Goal: Task Accomplishment & Management: Manage account settings

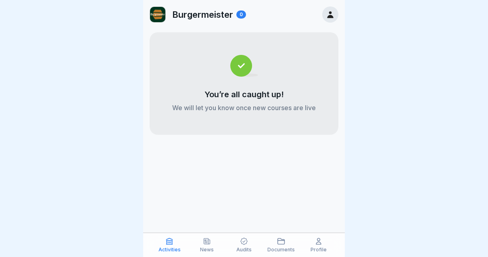
click at [332, 13] on icon at bounding box center [330, 14] width 9 height 9
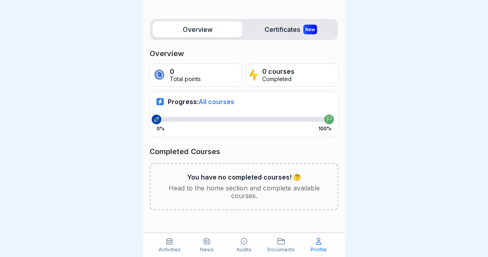
scroll to position [85, 0]
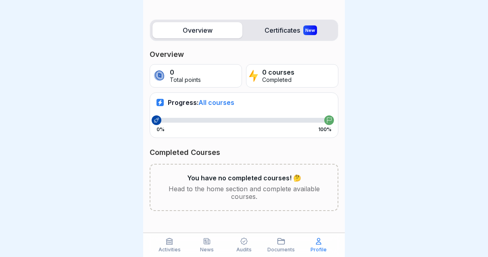
click at [220, 100] on span "All courses" at bounding box center [216, 102] width 36 height 8
click at [302, 37] on label "Certificates New" at bounding box center [291, 30] width 90 height 16
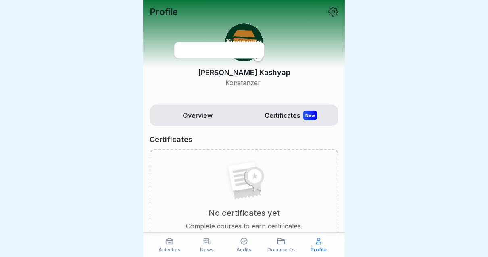
click at [305, 39] on div "[PERSON_NAME]" at bounding box center [244, 55] width 189 height 77
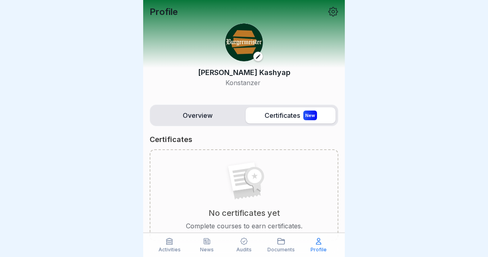
click at [214, 117] on label "Overview" at bounding box center [197, 115] width 90 height 16
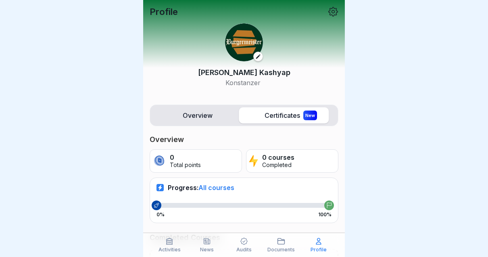
click at [206, 119] on label "Overview" at bounding box center [197, 115] width 90 height 16
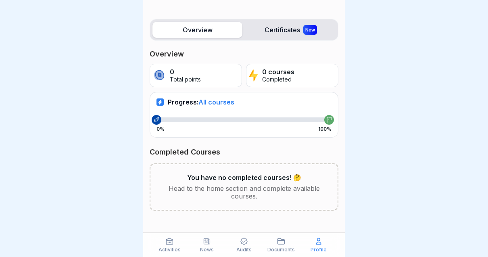
scroll to position [85, 0]
click at [275, 175] on p "You have no completed courses! 🤔" at bounding box center [244, 178] width 114 height 8
click at [208, 242] on icon at bounding box center [207, 241] width 6 height 6
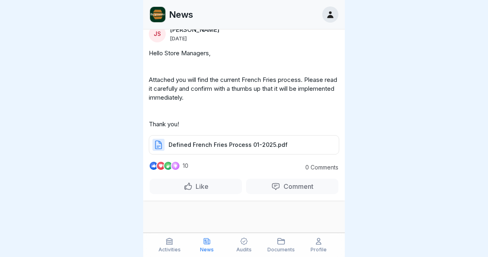
scroll to position [17, 0]
click at [171, 242] on icon at bounding box center [170, 241] width 6 height 6
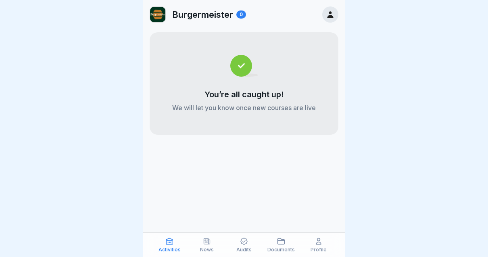
click at [166, 243] on icon at bounding box center [169, 241] width 8 height 8
click at [246, 238] on icon at bounding box center [244, 241] width 8 height 8
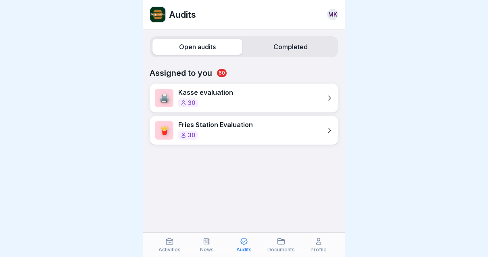
click at [242, 243] on icon at bounding box center [243, 241] width 7 height 7
click at [259, 94] on div "🖨️ Kasse evaluation 30" at bounding box center [244, 97] width 189 height 29
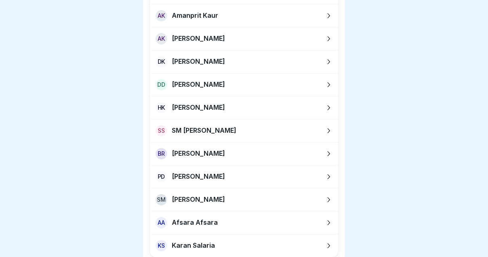
click at [435, 99] on div at bounding box center [244, 128] width 488 height 257
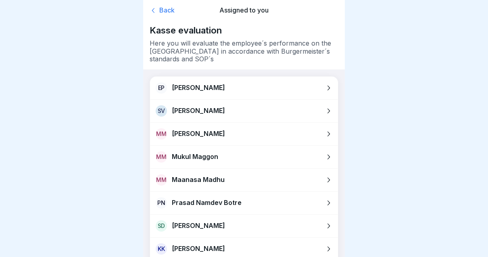
click at [167, 13] on div "Back" at bounding box center [180, 10] width 60 height 8
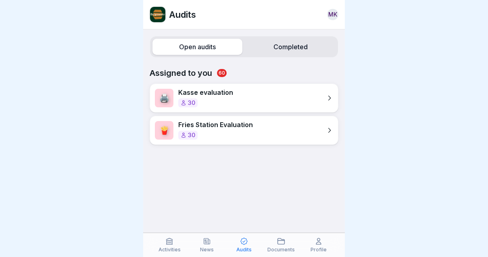
click at [236, 130] on div "Fries Station Evaluation 30" at bounding box center [215, 130] width 75 height 18
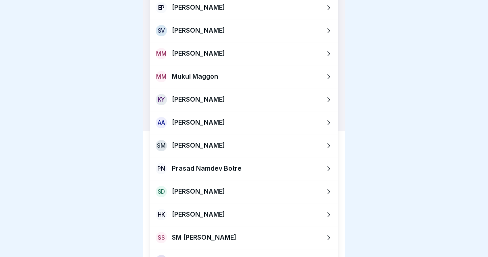
scroll to position [127, 0]
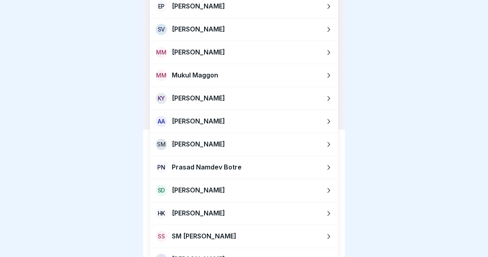
click at [254, 168] on div "PN Prasad Namdev Botre" at bounding box center [244, 167] width 188 height 23
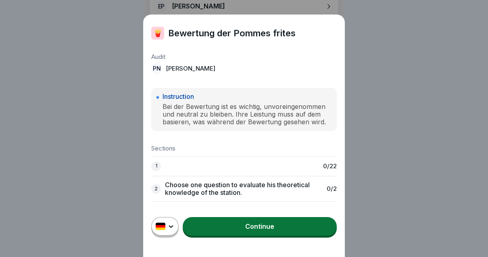
click at [274, 229] on link "Continue" at bounding box center [260, 226] width 154 height 19
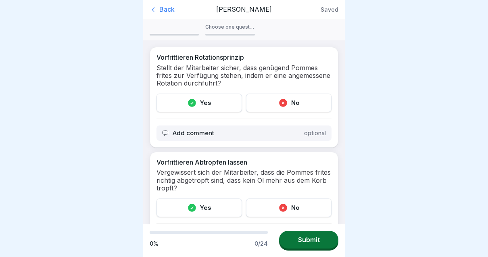
click at [163, 9] on div "Back" at bounding box center [180, 10] width 60 height 8
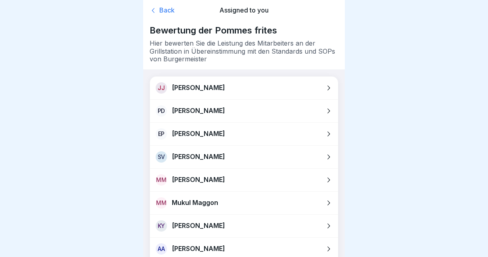
click at [162, 8] on div "Back" at bounding box center [180, 10] width 60 height 8
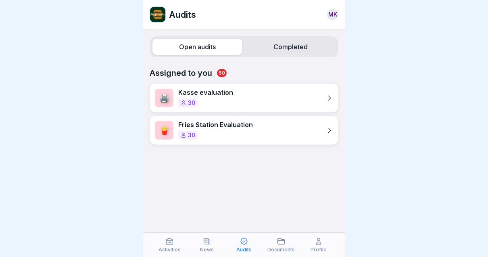
click at [316, 243] on icon at bounding box center [318, 241] width 5 height 6
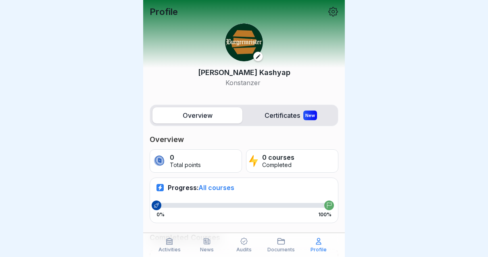
click at [304, 116] on div "New" at bounding box center [310, 115] width 14 height 10
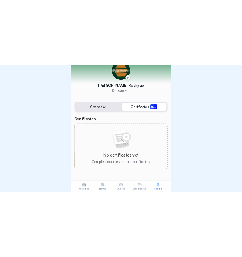
scroll to position [31, 0]
